Goal: Task Accomplishment & Management: Use online tool/utility

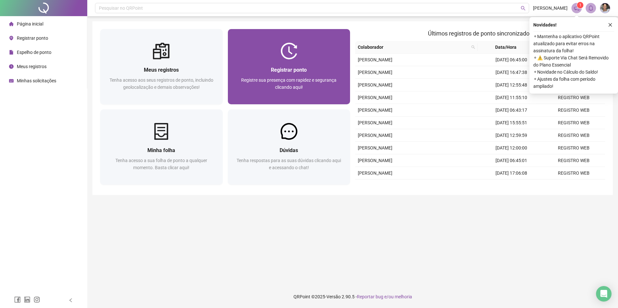
click at [275, 50] on div at bounding box center [289, 51] width 122 height 17
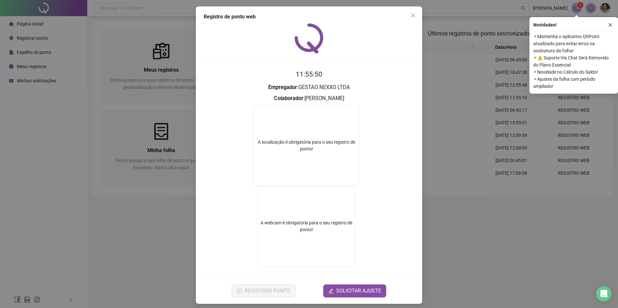
click at [408, 17] on span "Close" at bounding box center [413, 15] width 10 height 5
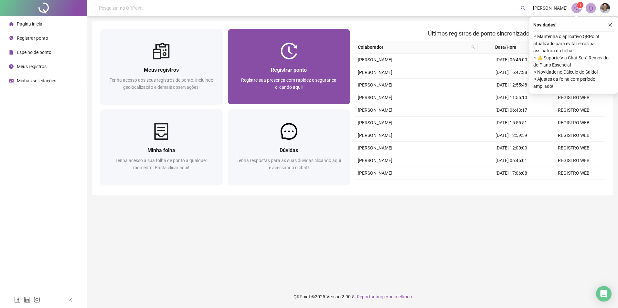
click at [318, 59] on div at bounding box center [289, 51] width 122 height 17
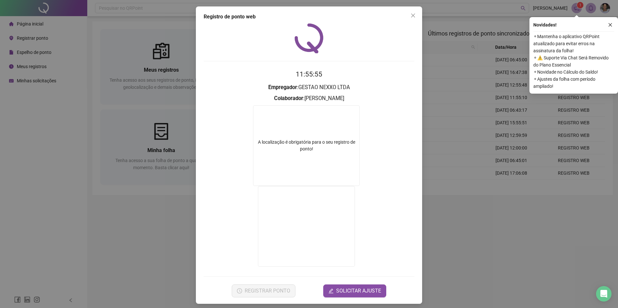
drag, startPoint x: 412, startPoint y: 16, endPoint x: 367, endPoint y: 45, distance: 53.1
click at [412, 16] on icon "close" at bounding box center [412, 15] width 5 height 5
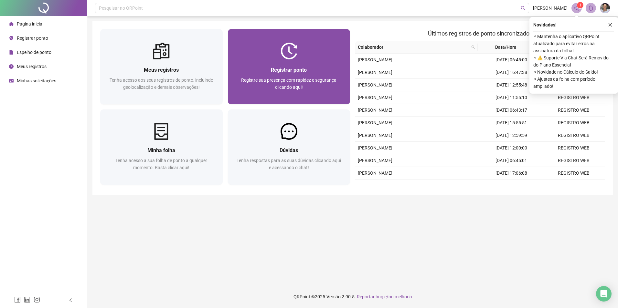
click at [290, 47] on img at bounding box center [288, 51] width 17 height 17
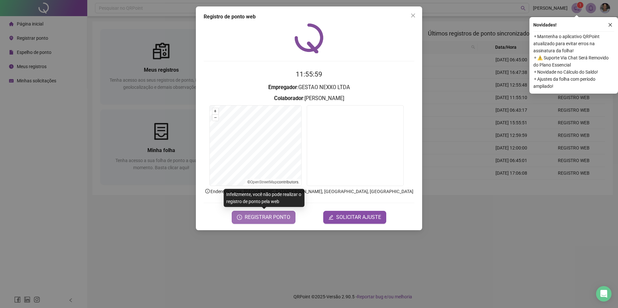
click at [272, 221] on span "REGISTRAR PONTO" at bounding box center [268, 218] width 46 height 8
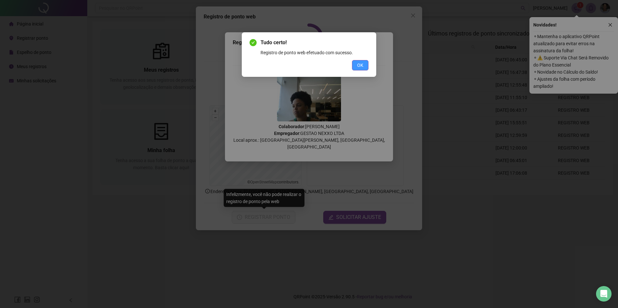
click at [358, 64] on span "OK" at bounding box center [360, 65] width 6 height 7
